Goal: Task Accomplishment & Management: Use online tool/utility

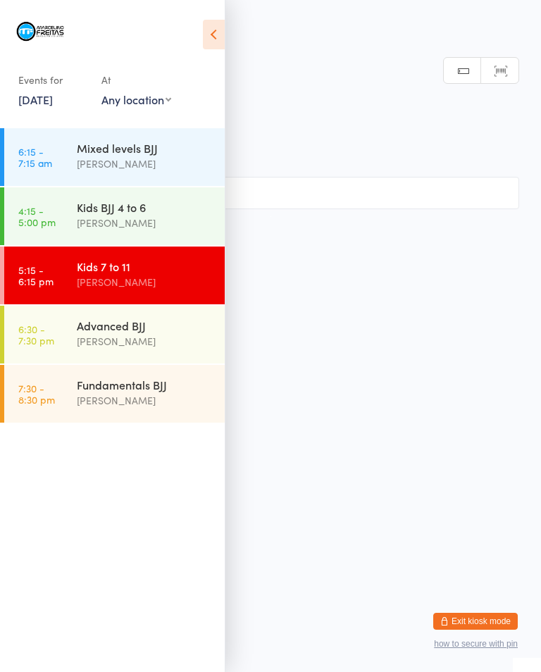
click at [114, 325] on div "Advanced BJJ" at bounding box center [145, 325] width 136 height 15
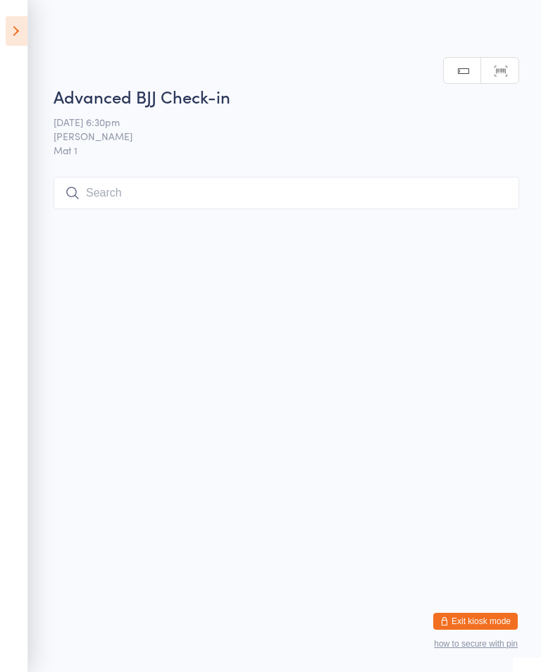
click at [212, 181] on input "search" at bounding box center [287, 193] width 466 height 32
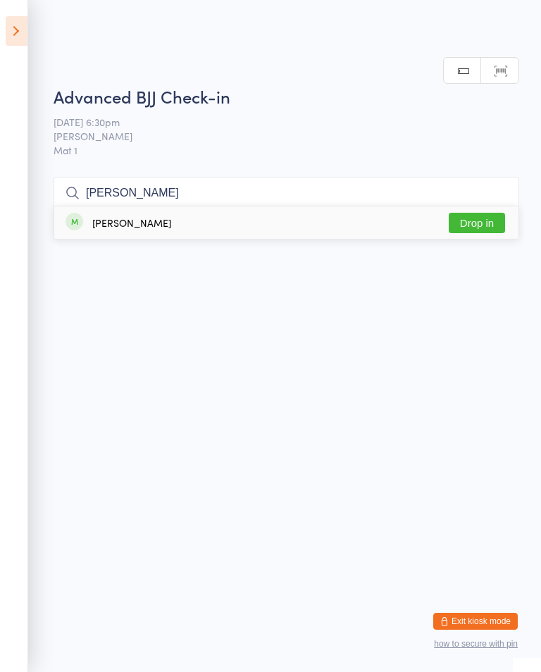
type input "[PERSON_NAME]"
click at [487, 213] on button "Drop in" at bounding box center [477, 223] width 56 height 20
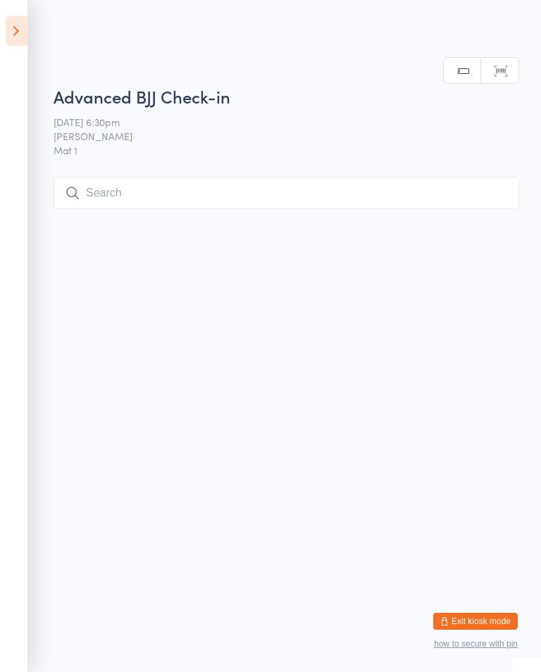
scroll to position [0, 0]
click at [248, 196] on input "search" at bounding box center [287, 193] width 466 height 32
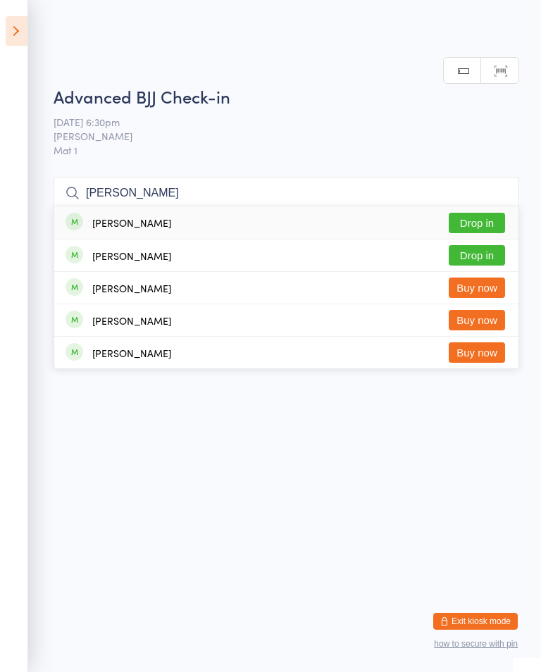
type input "[PERSON_NAME]"
click at [490, 213] on button "Drop in" at bounding box center [477, 223] width 56 height 20
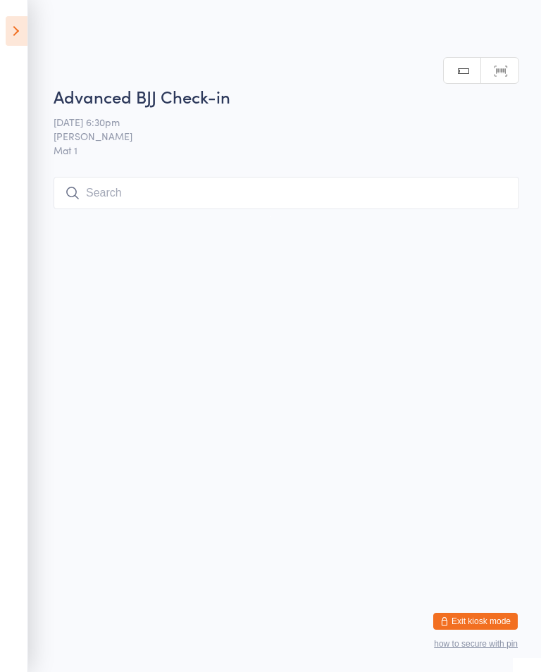
scroll to position [0, 0]
click at [8, 39] on icon at bounding box center [17, 31] width 22 height 30
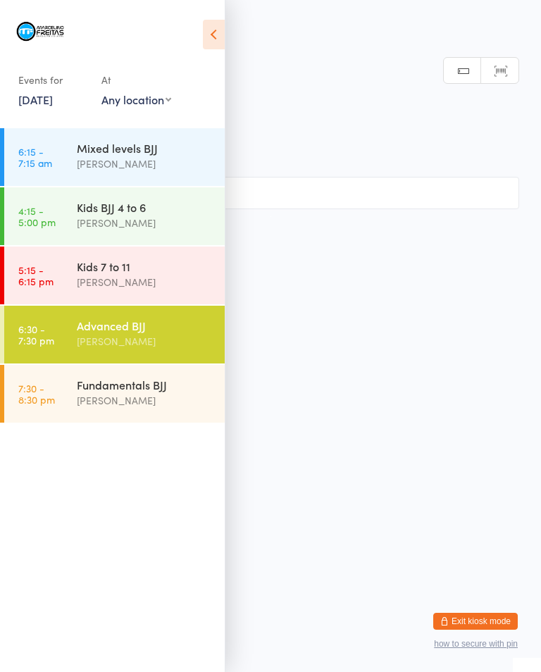
click at [24, 267] on time "5:15 - 6:15 pm" at bounding box center [35, 275] width 35 height 23
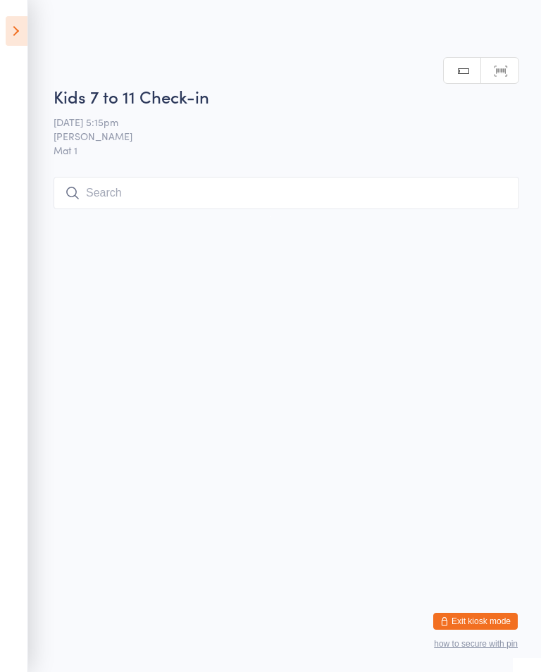
click at [101, 203] on input "search" at bounding box center [287, 193] width 466 height 32
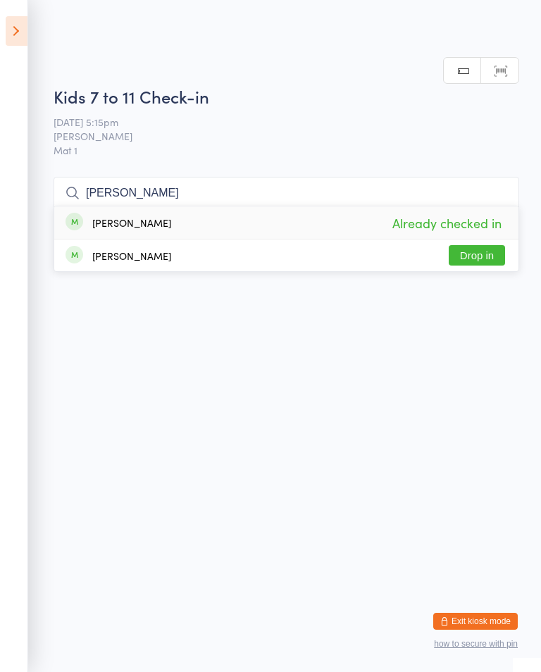
type input "J"
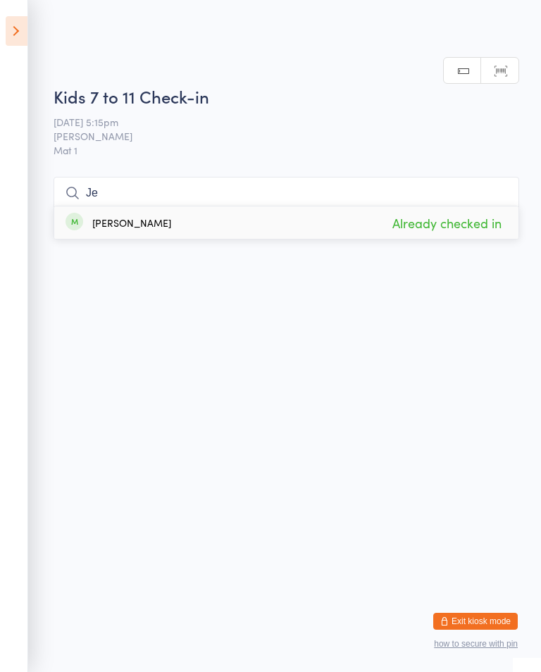
type input "J"
click at [9, 35] on icon at bounding box center [17, 31] width 22 height 30
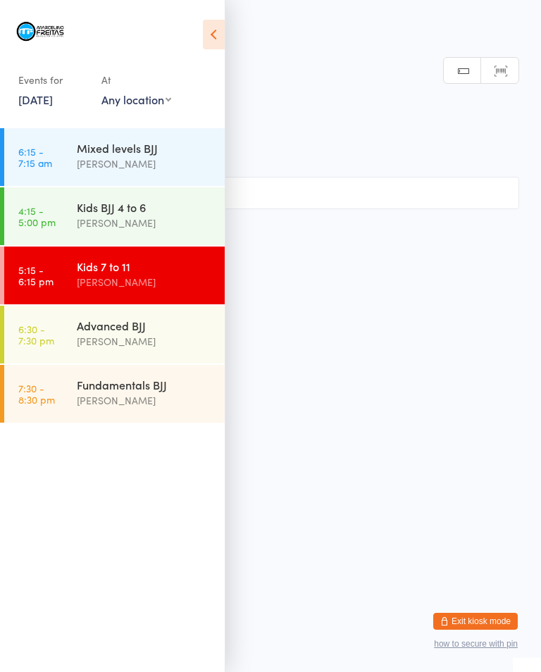
click at [44, 324] on time "6:30 - 7:30 pm" at bounding box center [36, 334] width 36 height 23
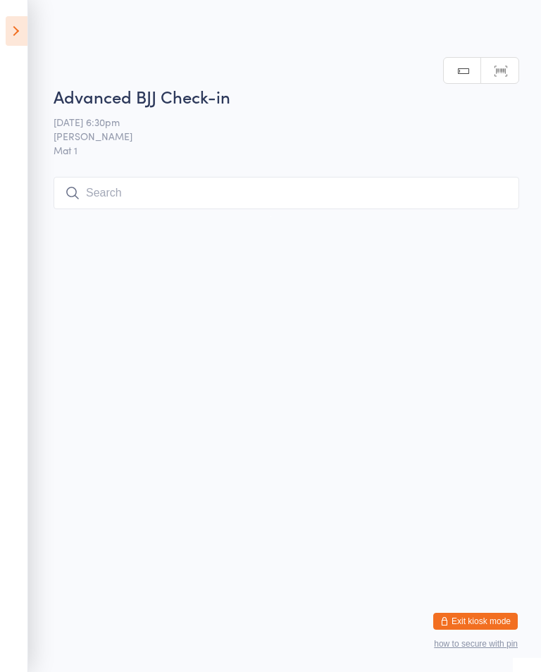
click at [233, 230] on html "You have now entered Kiosk Mode. Members will be able to check themselves in us…" at bounding box center [270, 336] width 541 height 672
click at [246, 197] on input "search" at bounding box center [287, 193] width 466 height 32
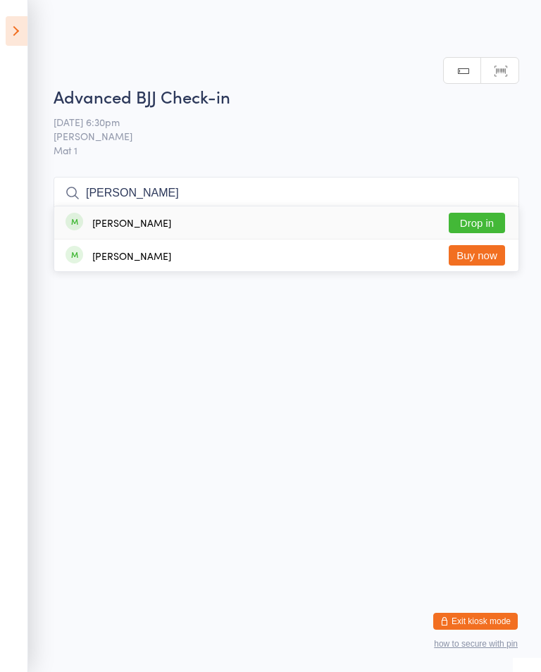
type input "[PERSON_NAME]"
click at [475, 213] on button "Drop in" at bounding box center [477, 223] width 56 height 20
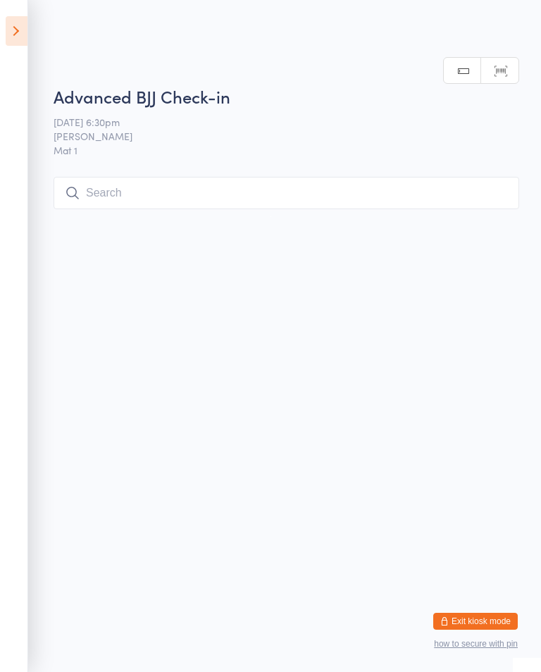
scroll to position [0, 0]
click at [119, 199] on input "search" at bounding box center [287, 193] width 466 height 32
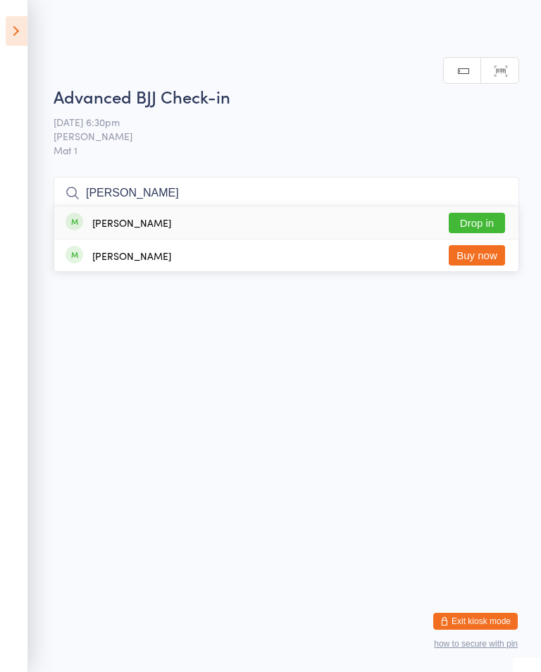
type input "[PERSON_NAME]"
click at [487, 213] on button "Drop in" at bounding box center [477, 223] width 56 height 20
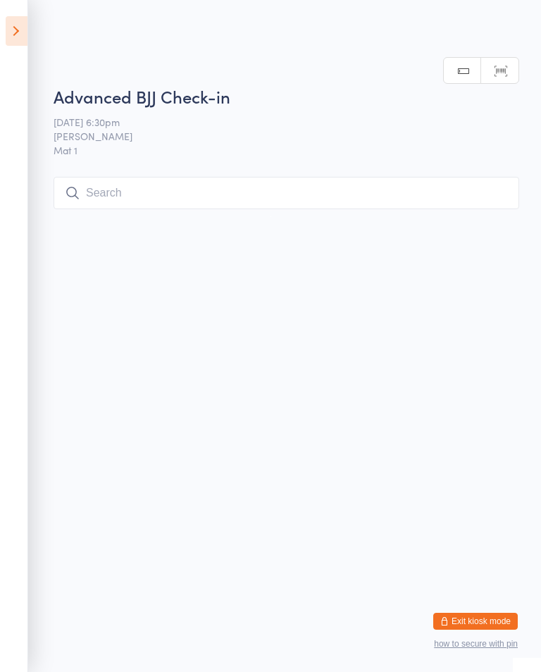
scroll to position [0, 0]
click at [344, 189] on input "search" at bounding box center [287, 193] width 466 height 32
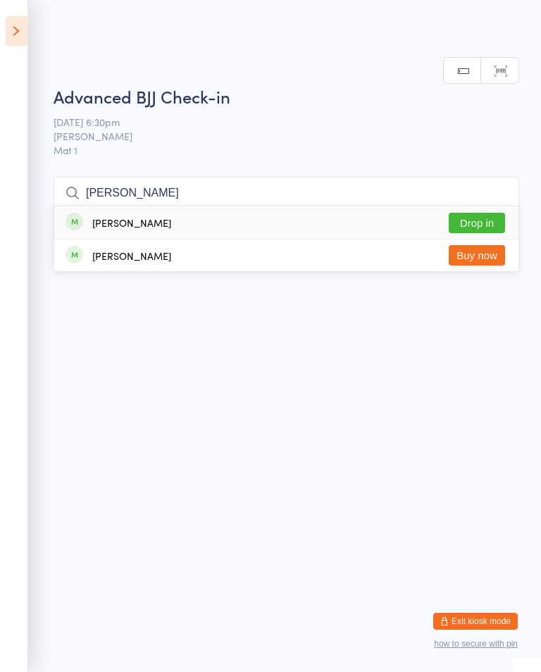
type input "[PERSON_NAME]"
click at [488, 213] on button "Drop in" at bounding box center [477, 223] width 56 height 20
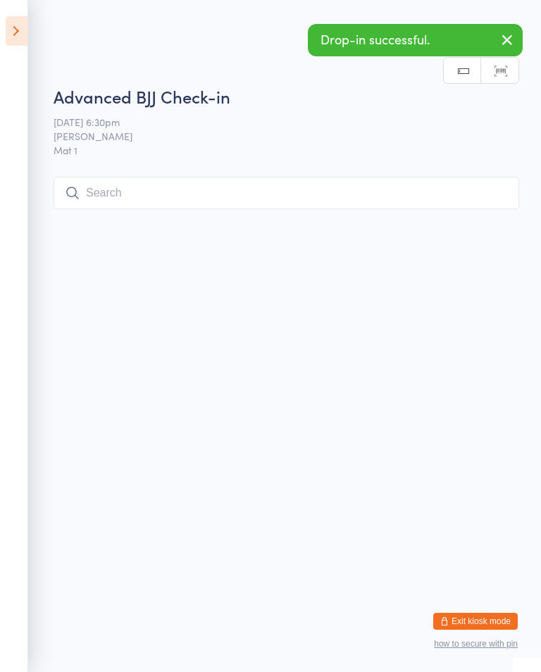
click at [371, 192] on input "search" at bounding box center [287, 193] width 466 height 32
type input "Ide"
click at [492, 213] on button "Drop in" at bounding box center [477, 223] width 56 height 20
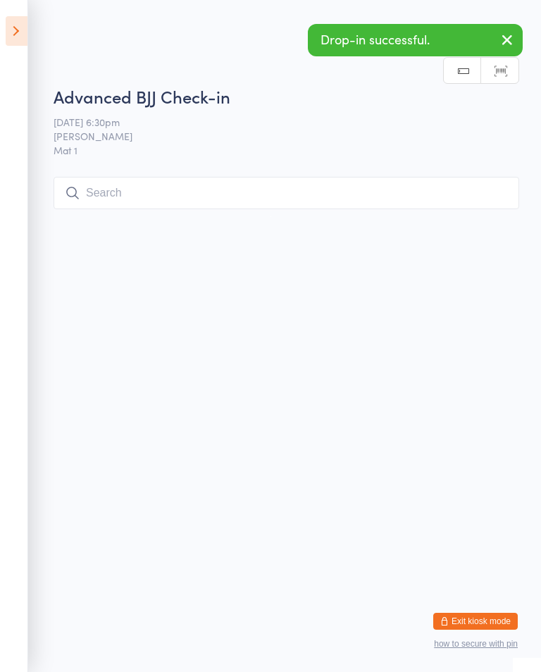
click at [408, 187] on input "search" at bounding box center [287, 193] width 466 height 32
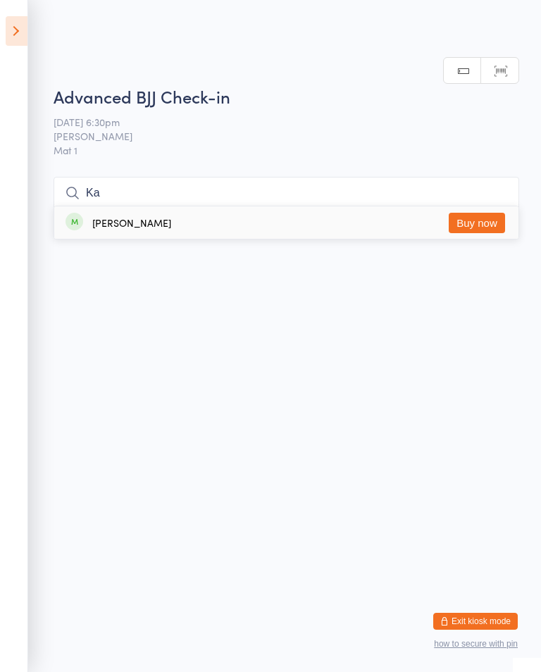
type input "K"
type input "[PERSON_NAME]"
click at [479, 213] on button "Drop in" at bounding box center [477, 223] width 56 height 20
click at [342, 194] on input "search" at bounding box center [287, 193] width 466 height 32
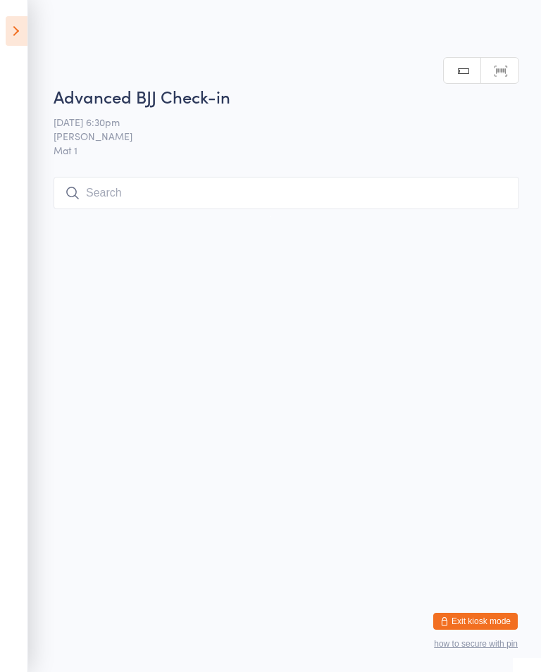
scroll to position [178, 0]
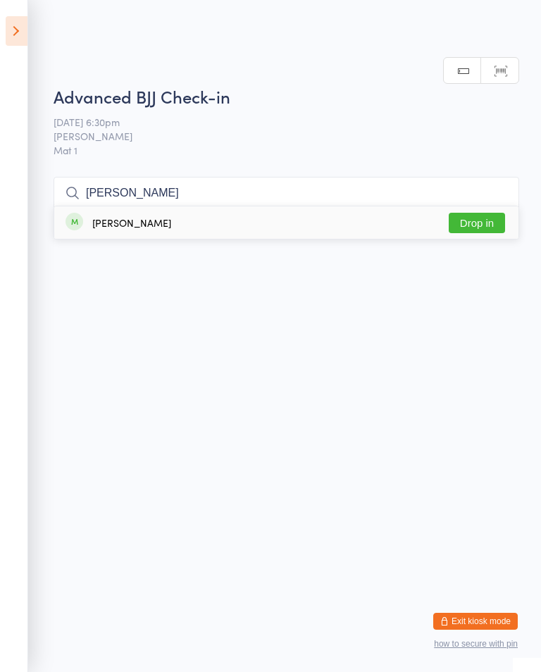
type input "[PERSON_NAME]"
click at [487, 213] on button "Drop in" at bounding box center [477, 223] width 56 height 20
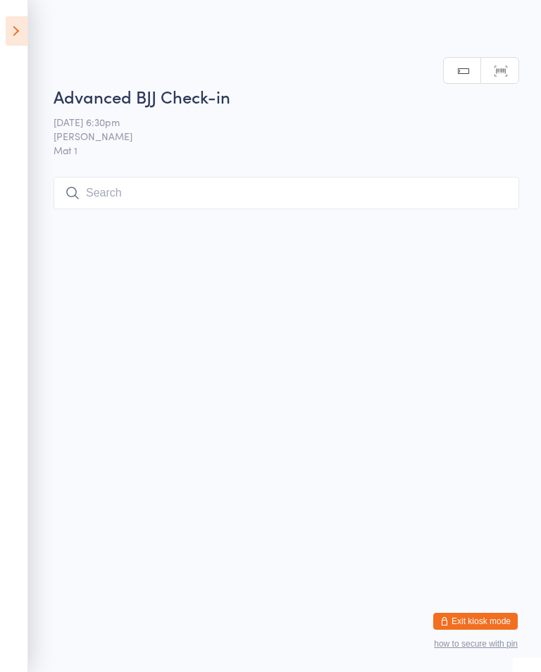
scroll to position [0, 0]
click at [214, 180] on input "search" at bounding box center [287, 193] width 466 height 32
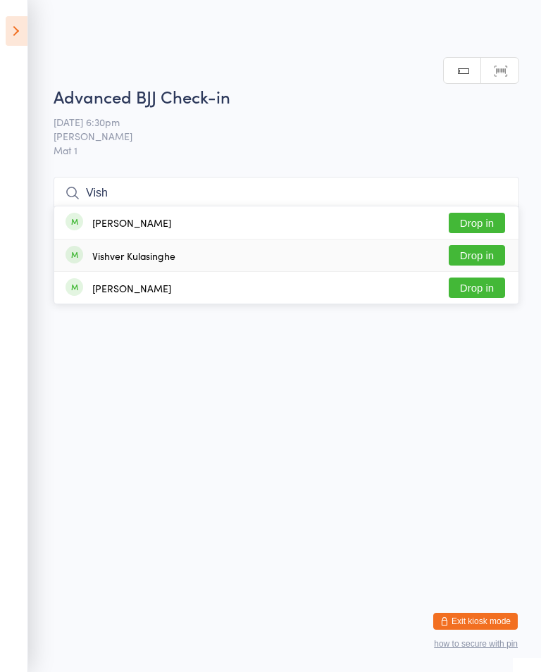
type input "Vish"
click at [489, 245] on button "Drop in" at bounding box center [477, 255] width 56 height 20
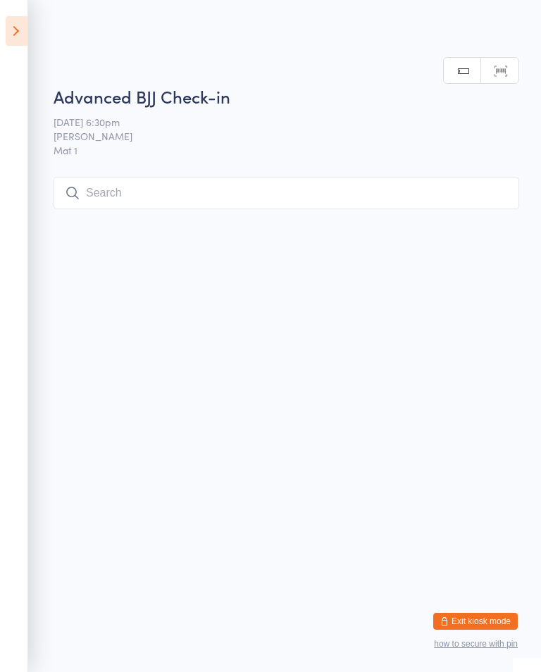
scroll to position [0, 0]
click at [312, 201] on input "search" at bounding box center [287, 193] width 466 height 32
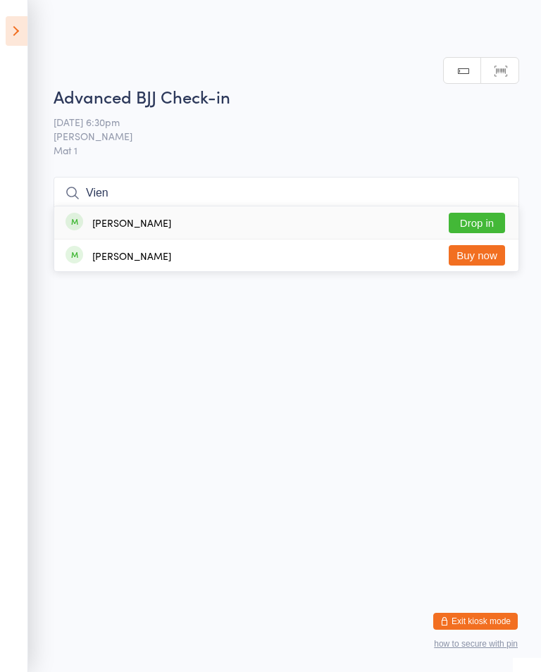
type input "Vien"
click at [490, 213] on button "Drop in" at bounding box center [477, 223] width 56 height 20
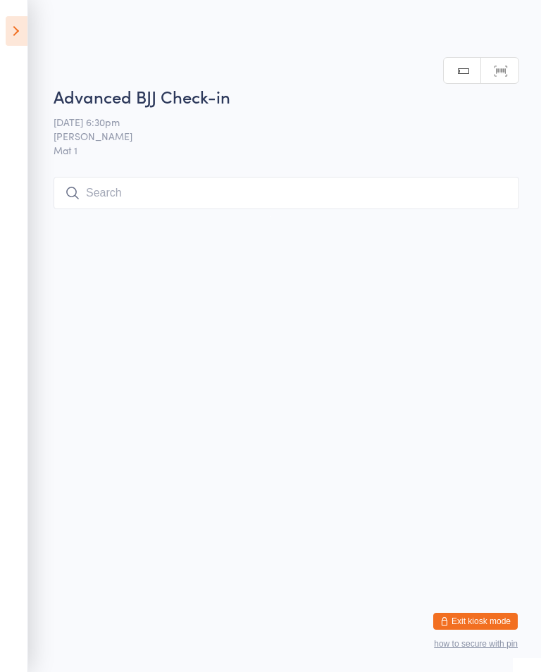
scroll to position [0, 0]
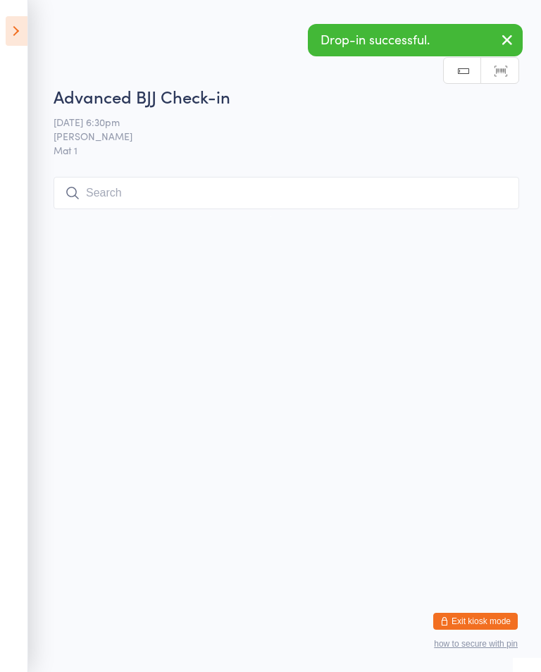
click at [393, 196] on input "search" at bounding box center [287, 193] width 466 height 32
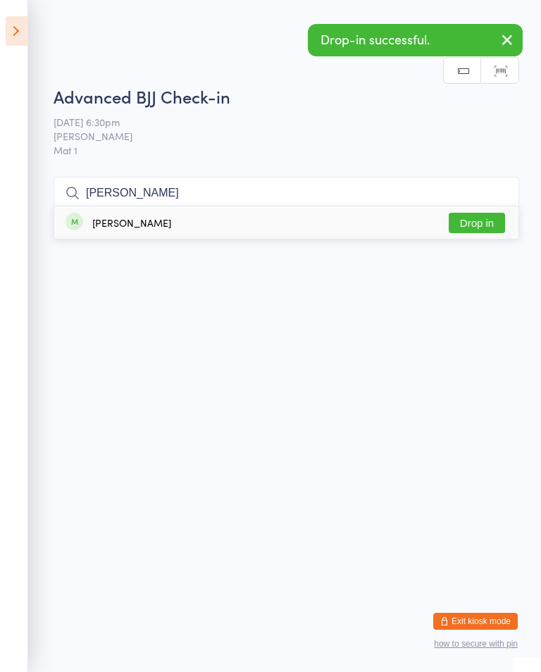
type input "[PERSON_NAME]"
click at [505, 206] on div "[PERSON_NAME] Drop in" at bounding box center [286, 222] width 464 height 32
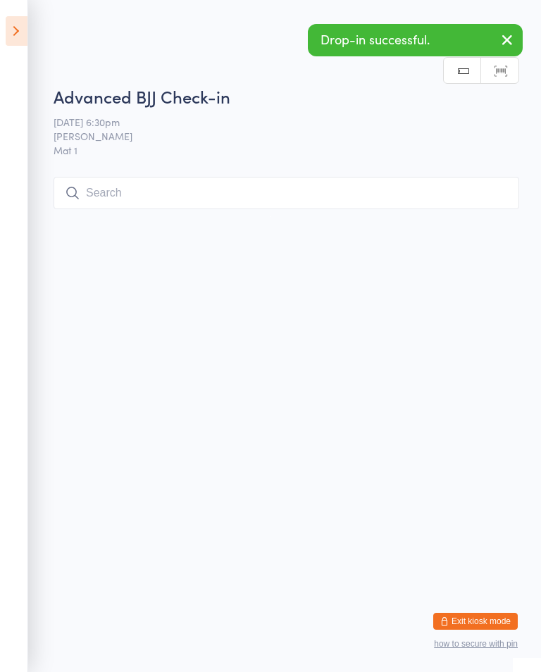
scroll to position [0, 0]
click at [326, 180] on input "search" at bounding box center [287, 193] width 466 height 32
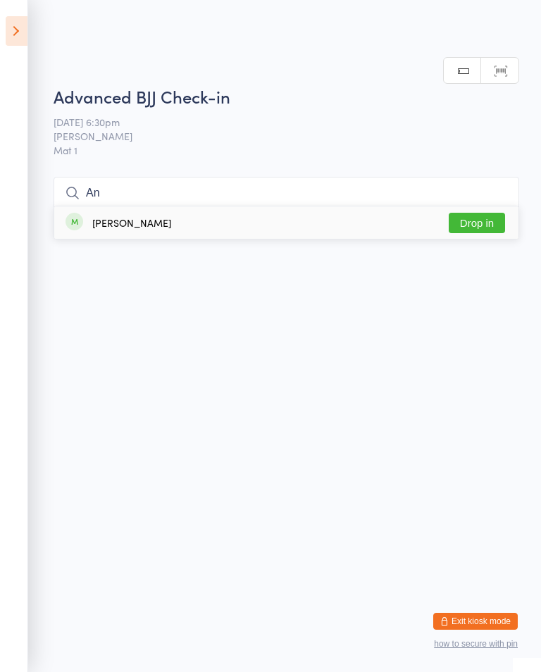
type input "An"
click at [502, 213] on button "Drop in" at bounding box center [477, 223] width 56 height 20
type input "[PERSON_NAME]"
click at [468, 214] on button "Drop in" at bounding box center [477, 223] width 56 height 20
